Goal: Transaction & Acquisition: Purchase product/service

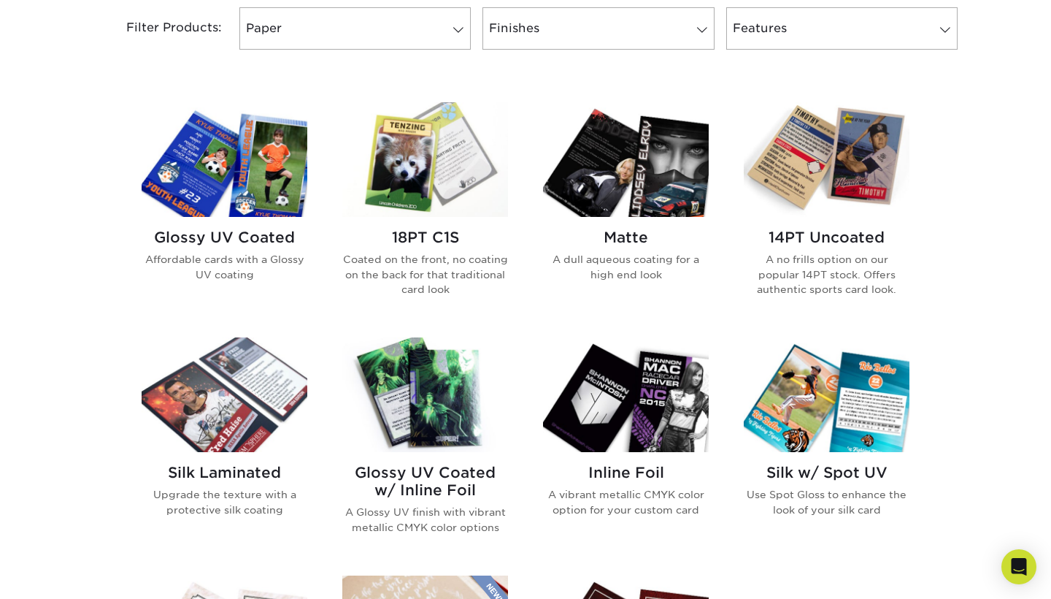
scroll to position [637, 0]
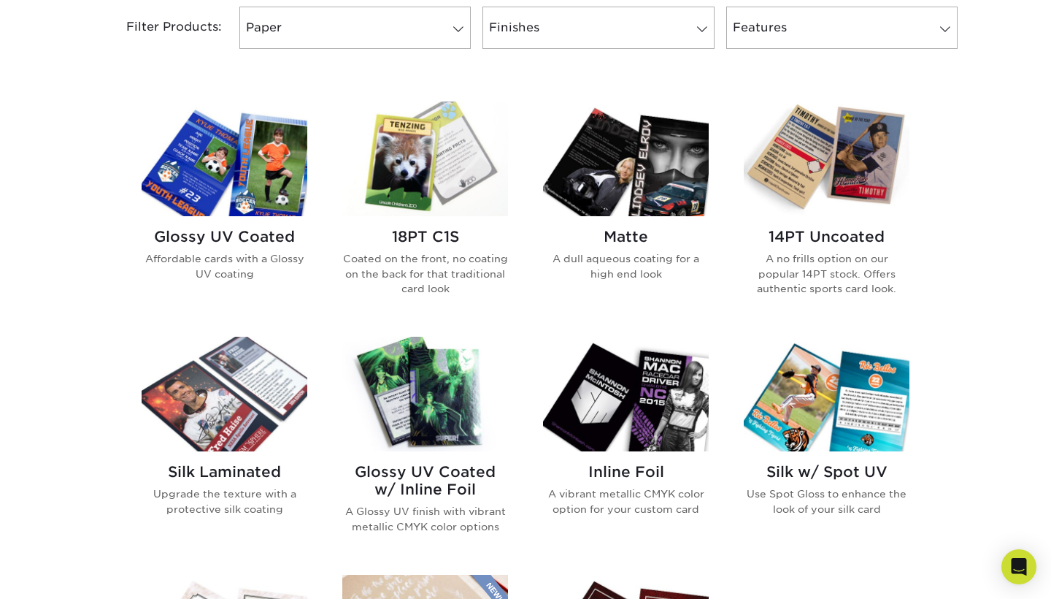
click at [823, 165] on img at bounding box center [827, 158] width 166 height 115
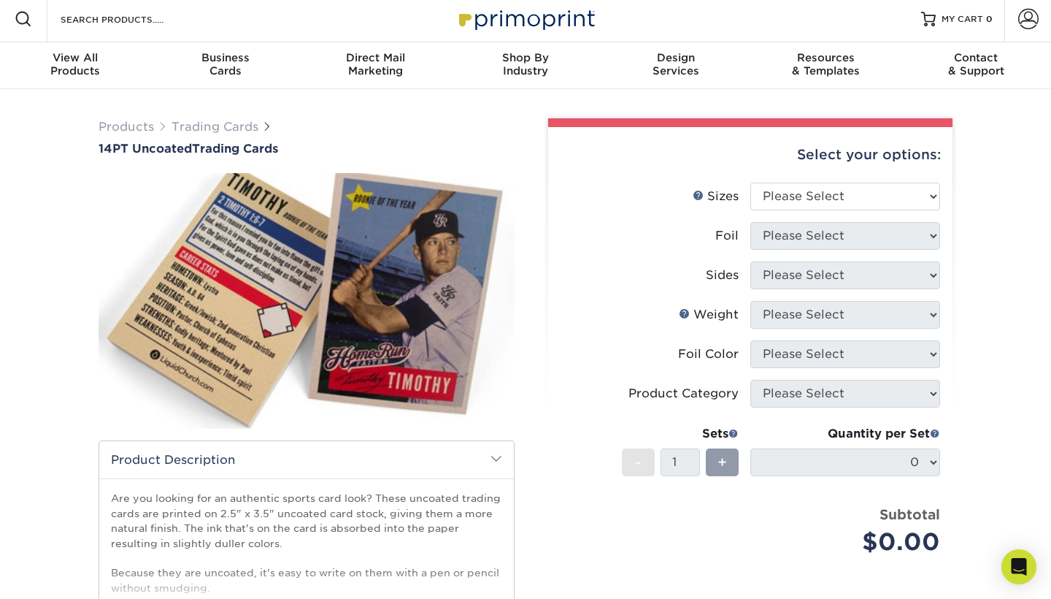
scroll to position [7, 0]
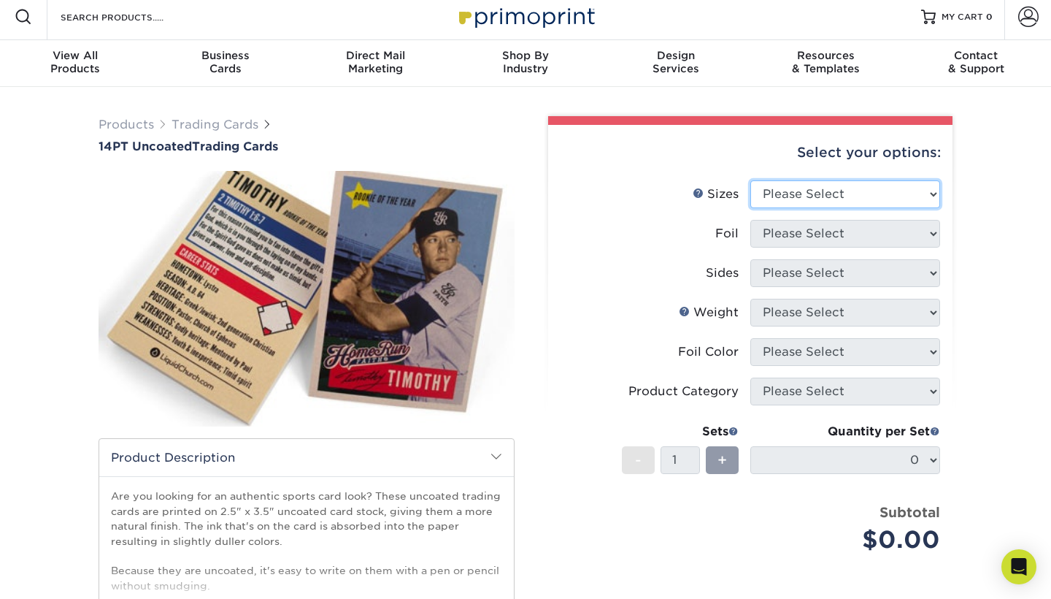
select select "2.50x3.50"
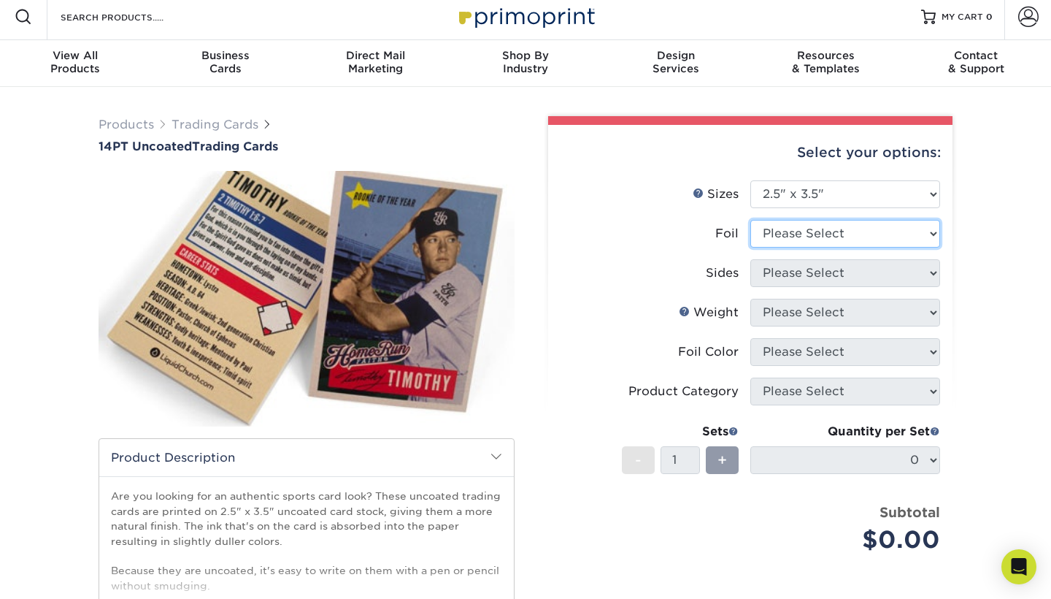
select select "1"
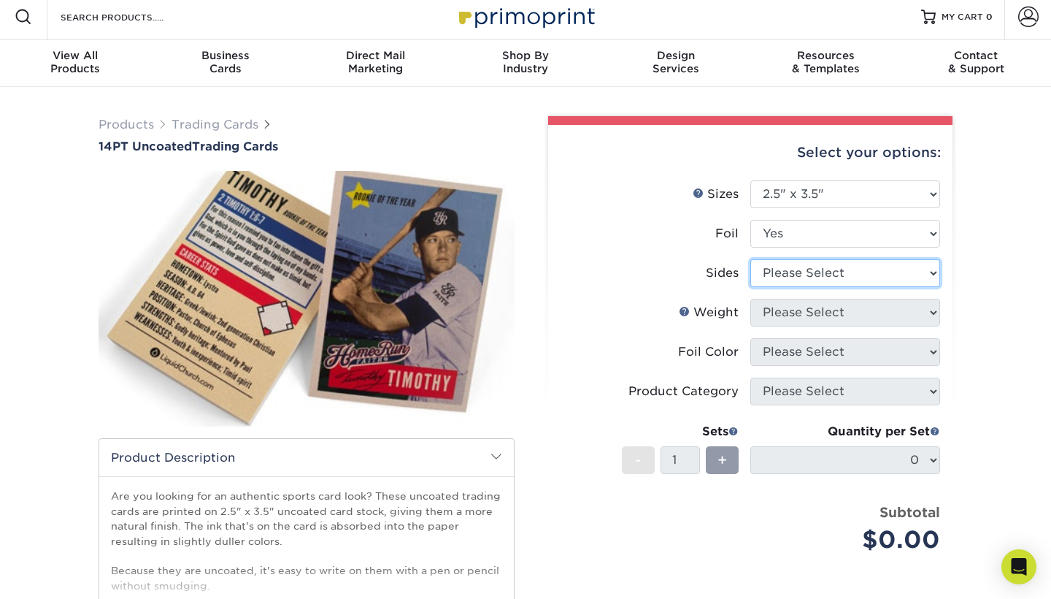
select select "34527644-b4fd-4ffb-9092-1318eefcd9d9"
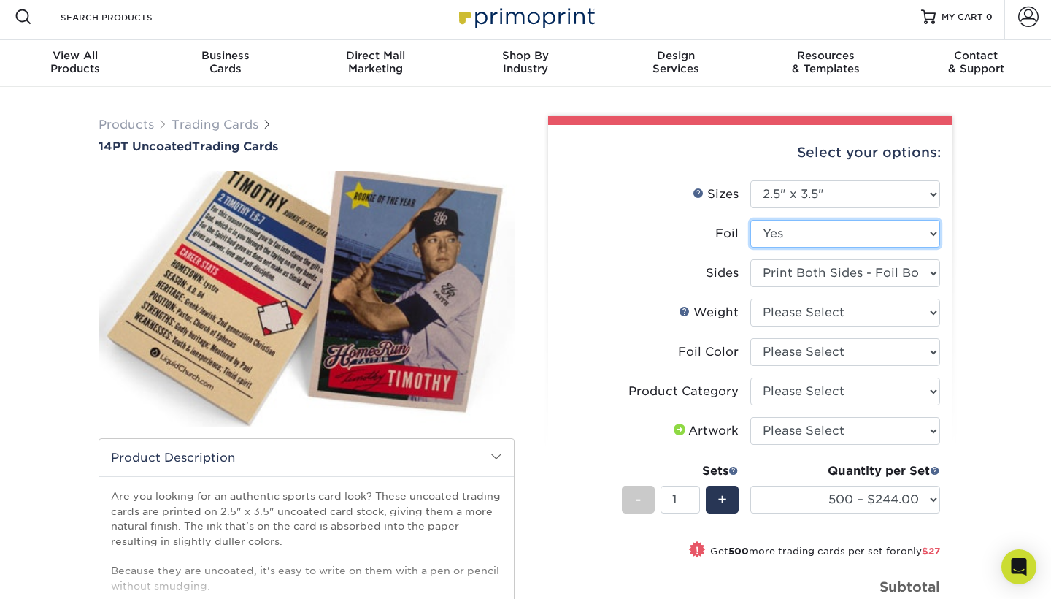
select select "0"
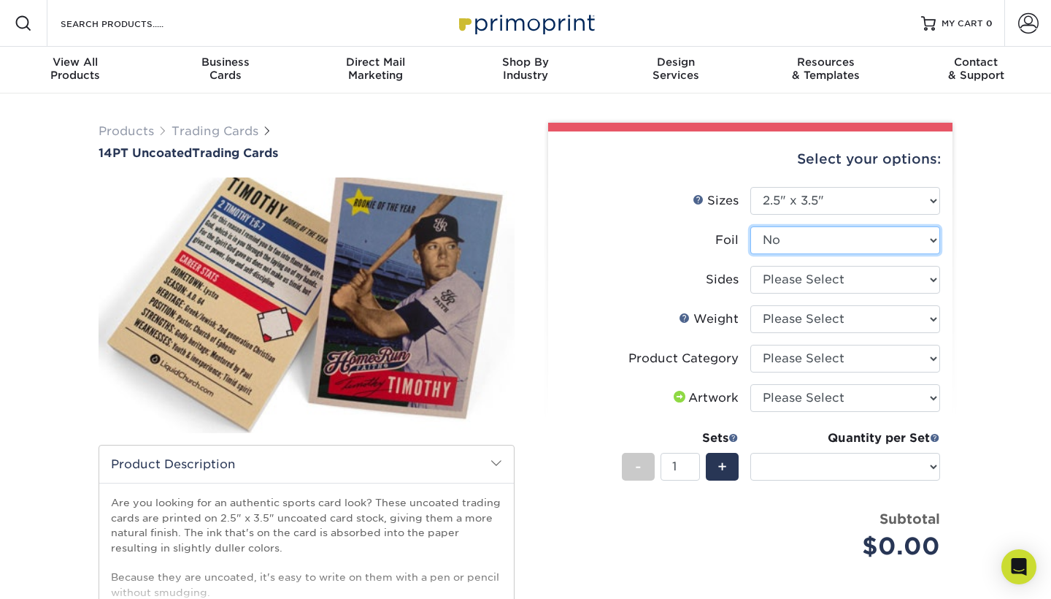
scroll to position [0, 0]
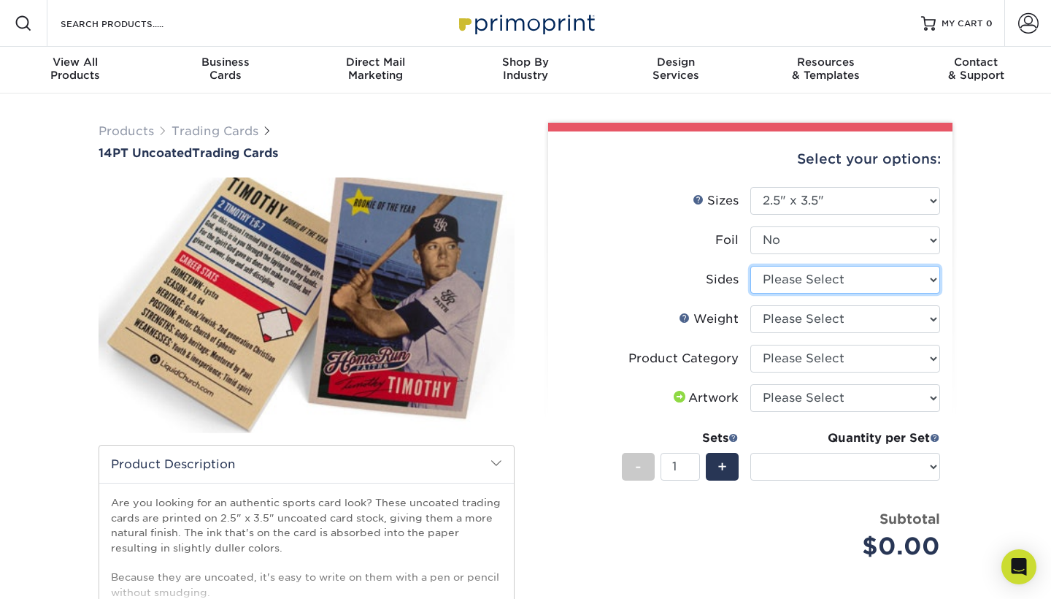
select select "13abbda7-1d64-4f25-8bb2-c179b224825d"
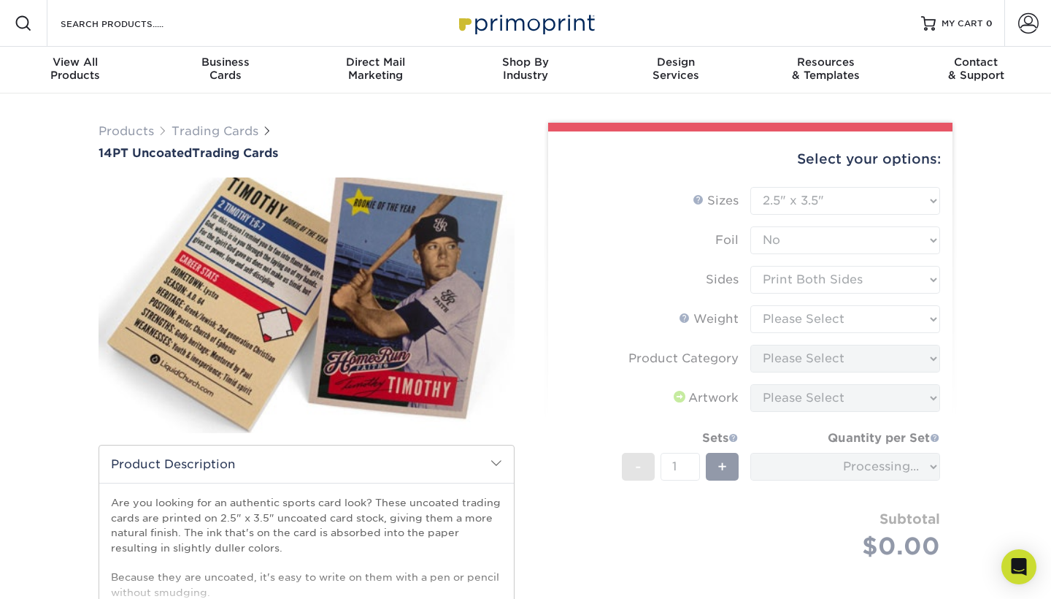
click at [796, 323] on form "Sizes Help Sizes Please Select 2.5" x 3.5" Foil Please Select Yes No -" at bounding box center [750, 390] width 381 height 407
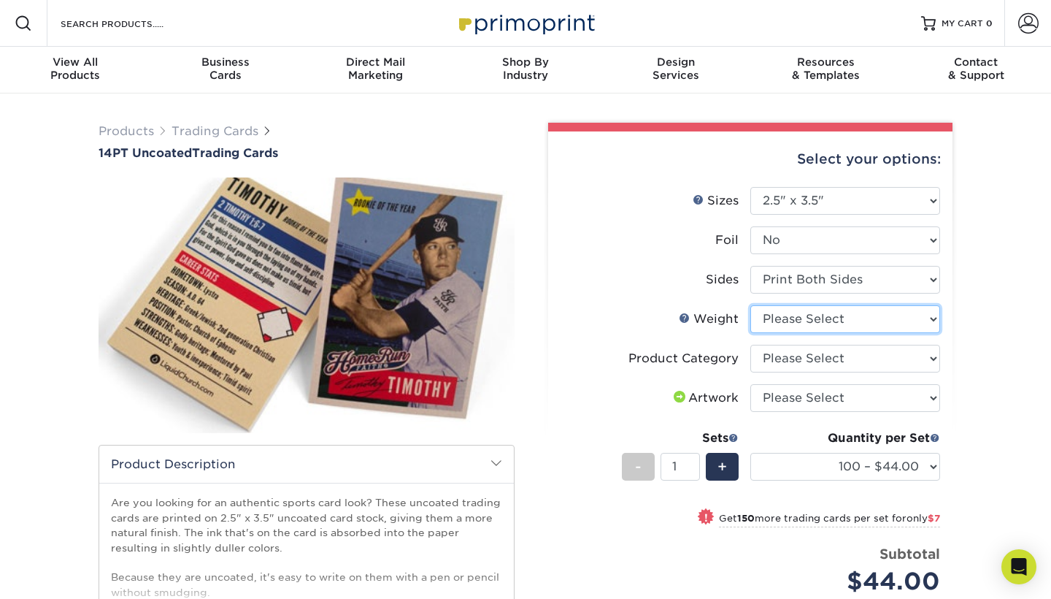
select select "14PT Uncoated"
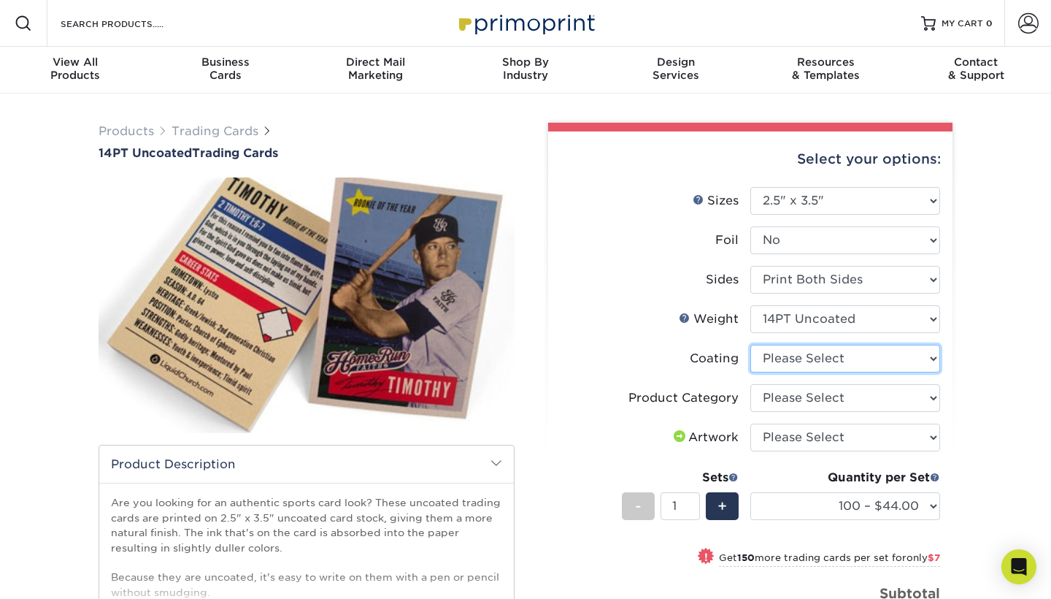
select select "3e7618de-abca-4bda-9f97-8b9129e913d8"
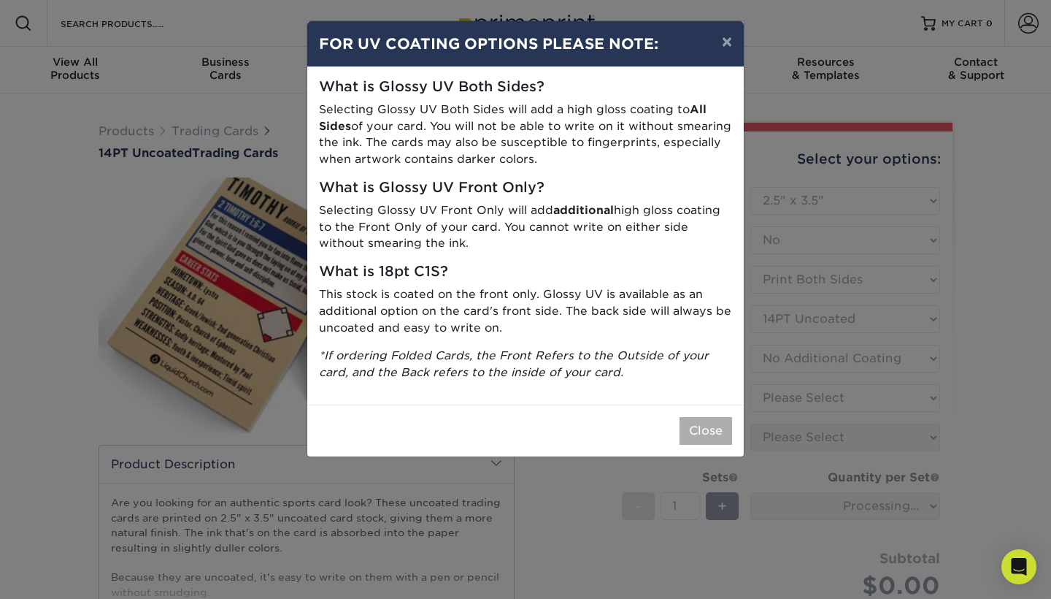
click at [698, 417] on button "Close" at bounding box center [706, 431] width 53 height 28
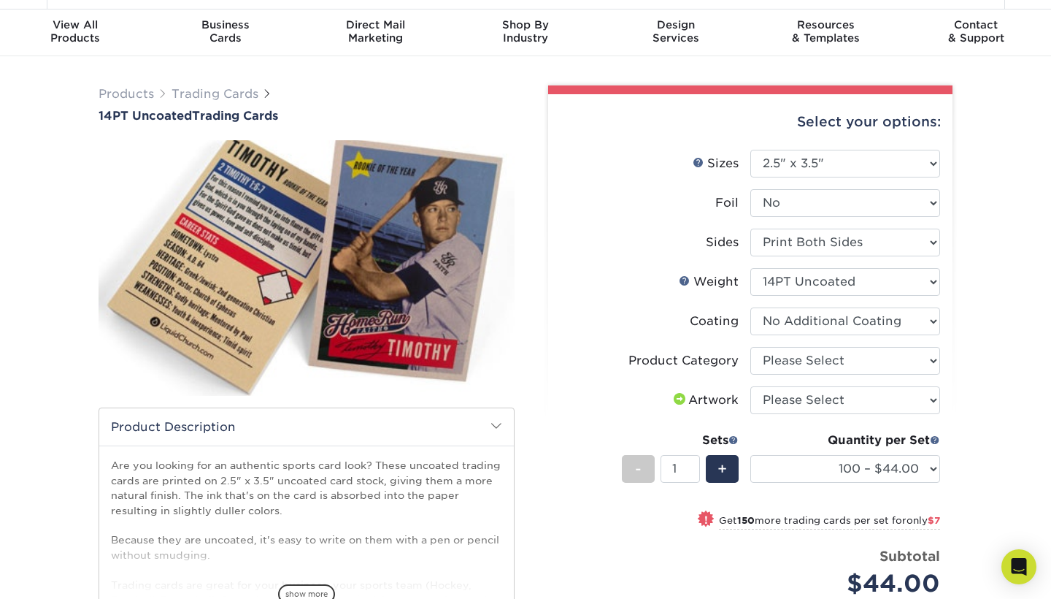
scroll to position [37, 0]
click at [783, 344] on li "Coating" at bounding box center [751, 326] width 380 height 39
select select "c2f9bce9-36c2-409d-b101-c29d9d031e18"
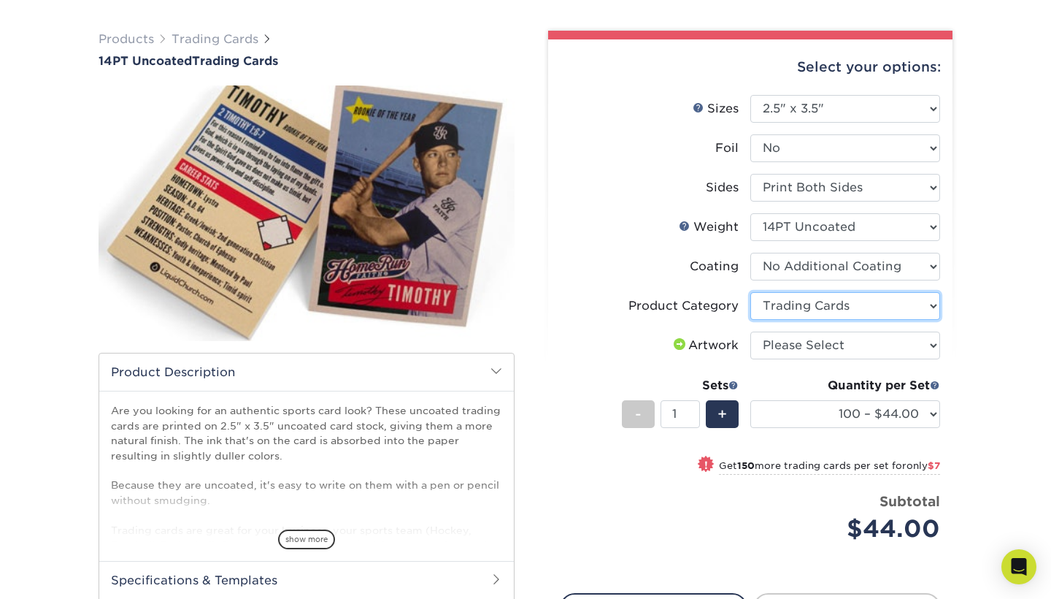
scroll to position [101, 0]
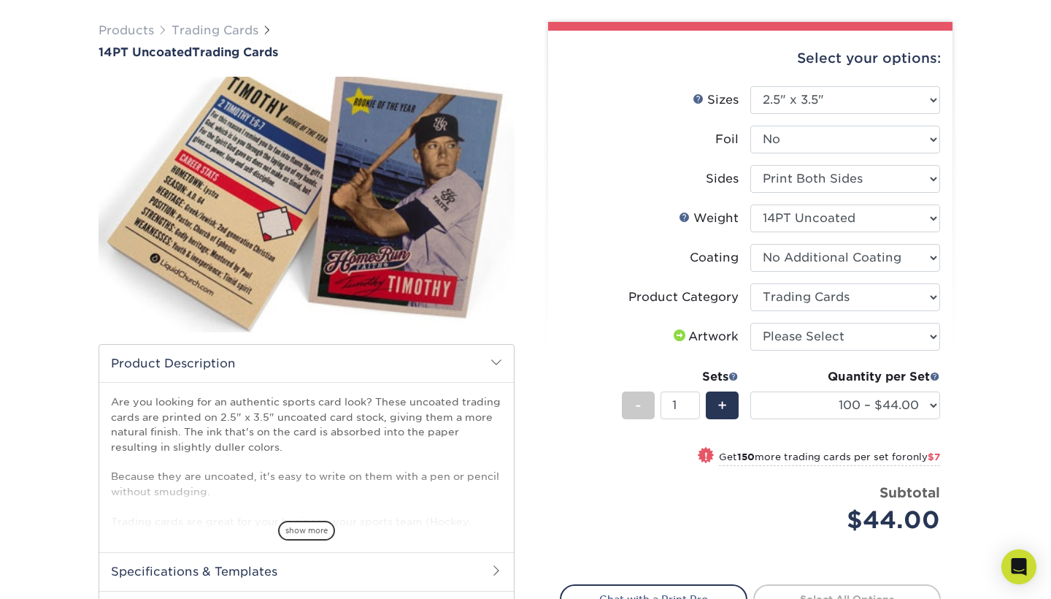
click at [800, 318] on li "Product Category Please Select Trading Cards" at bounding box center [751, 302] width 380 height 39
select select "upload"
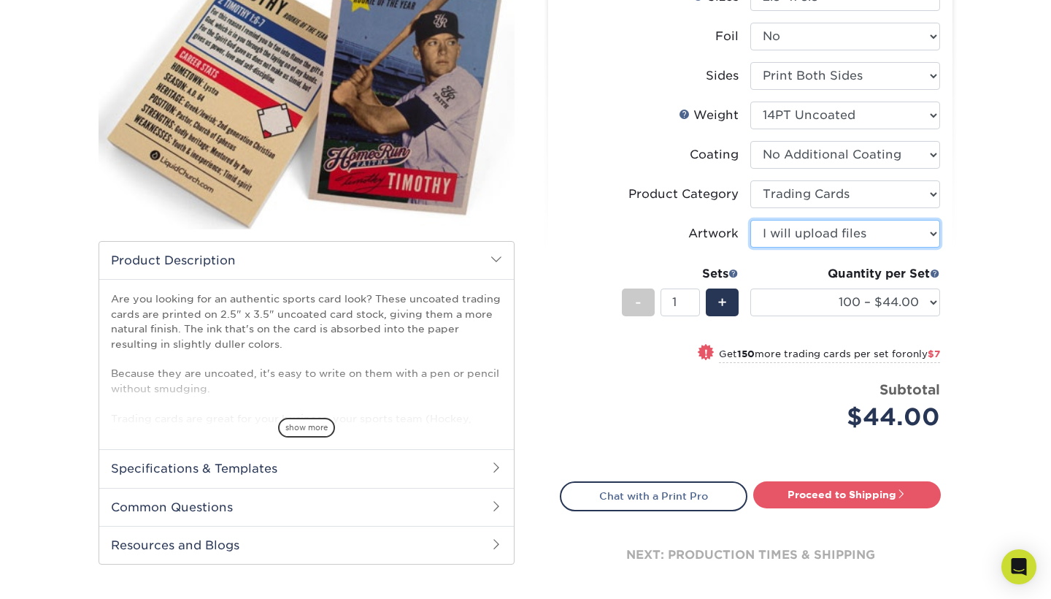
scroll to position [203, 0]
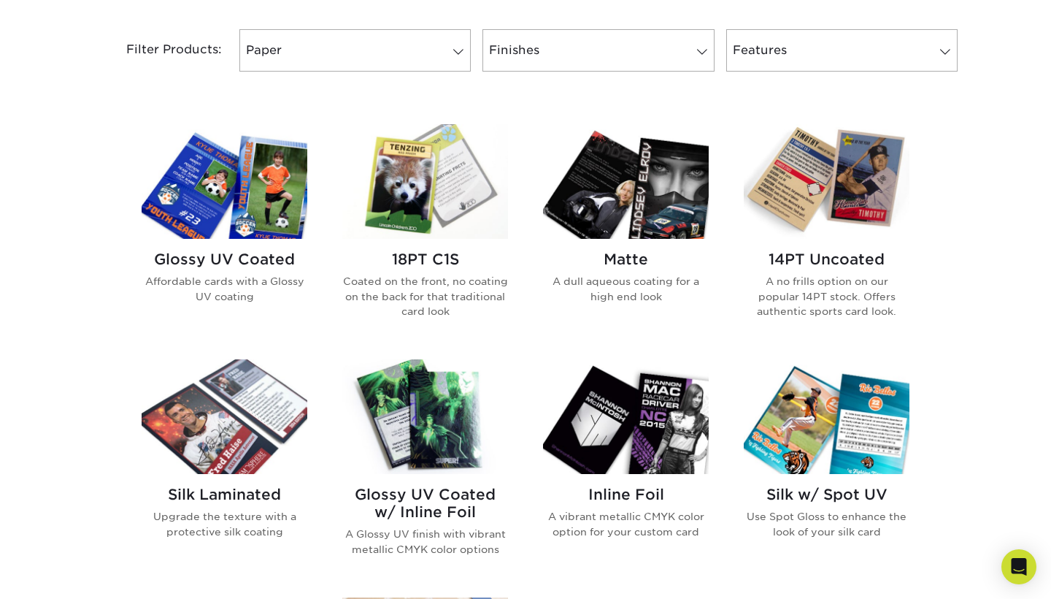
scroll to position [611, 0]
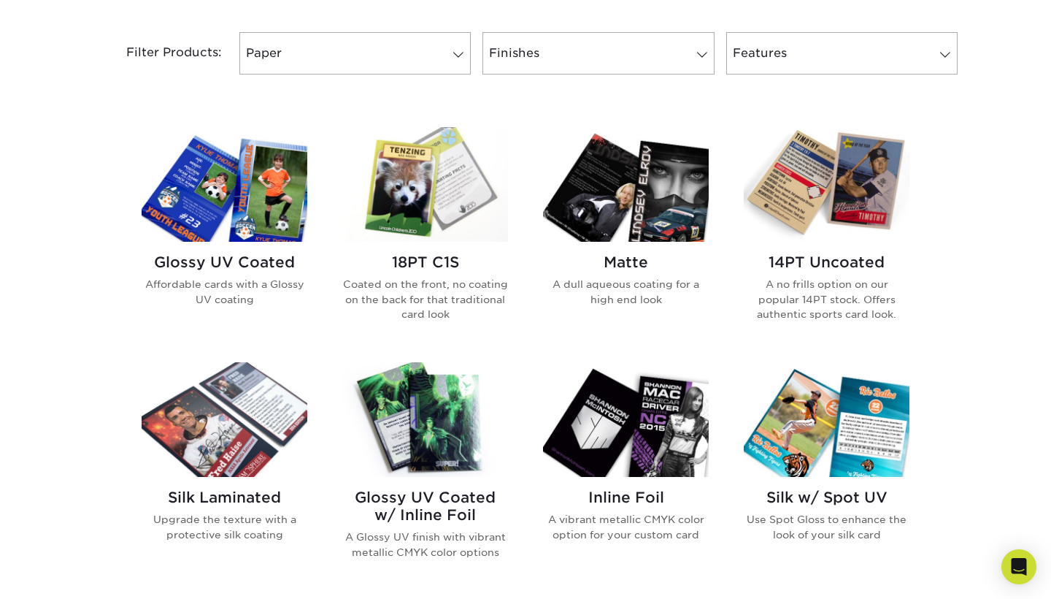
click at [258, 234] on img at bounding box center [225, 184] width 166 height 115
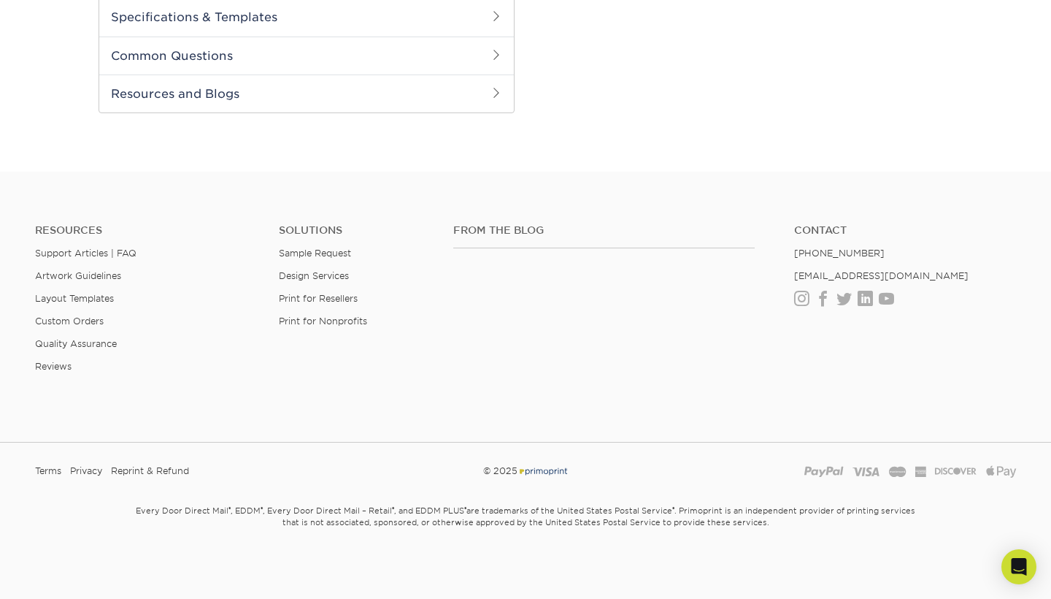
scroll to position [700, 0]
